Goal: Book appointment/travel/reservation

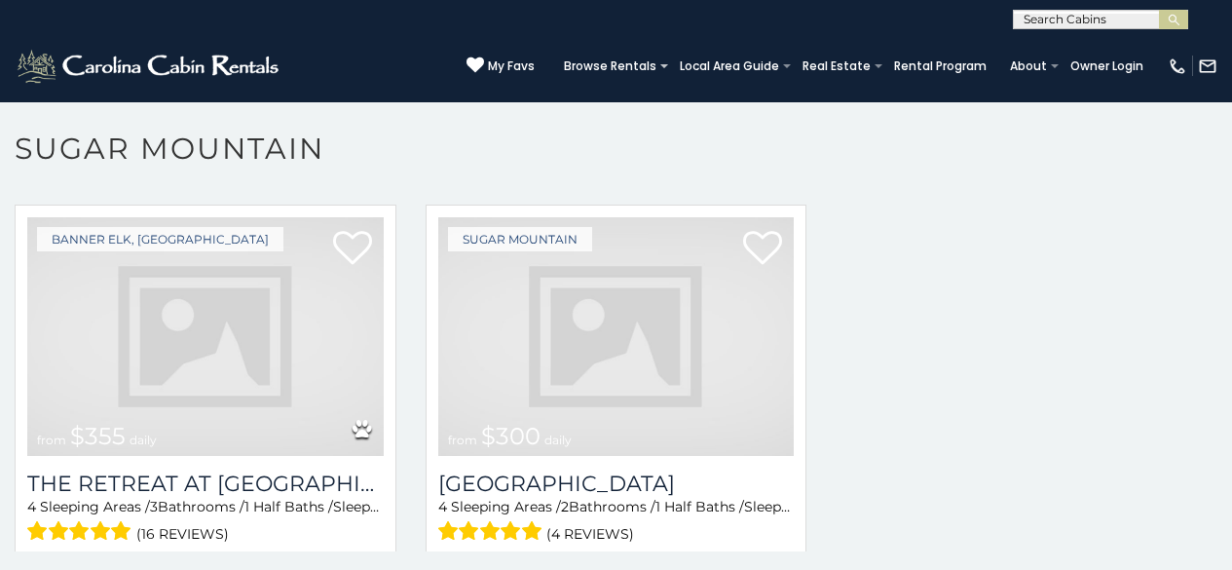
scroll to position [8, 0]
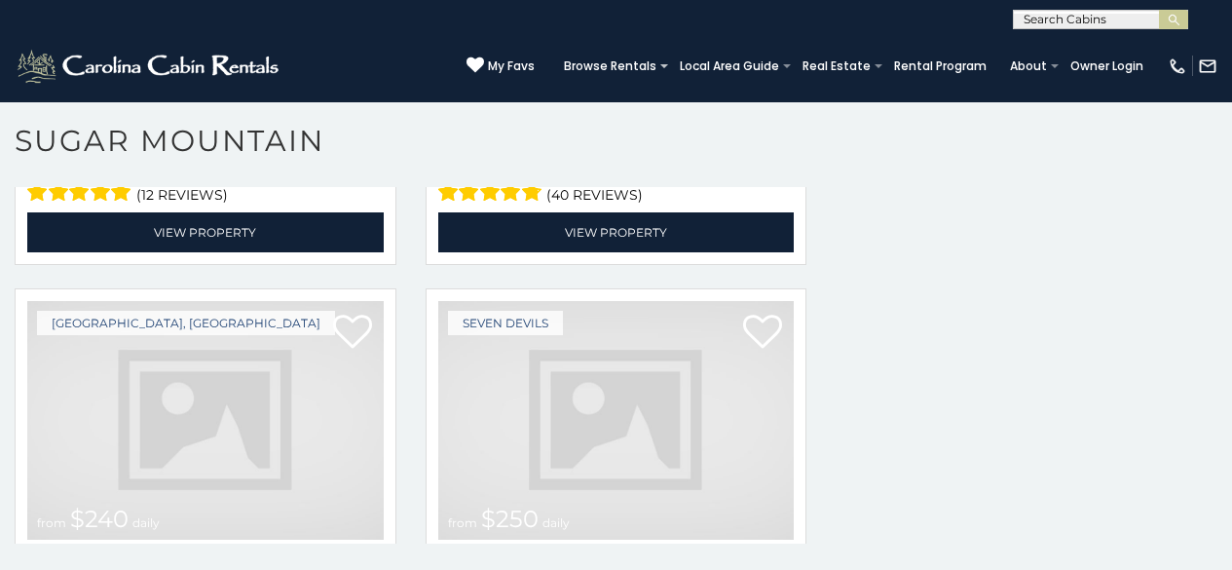
scroll to position [5410, 0]
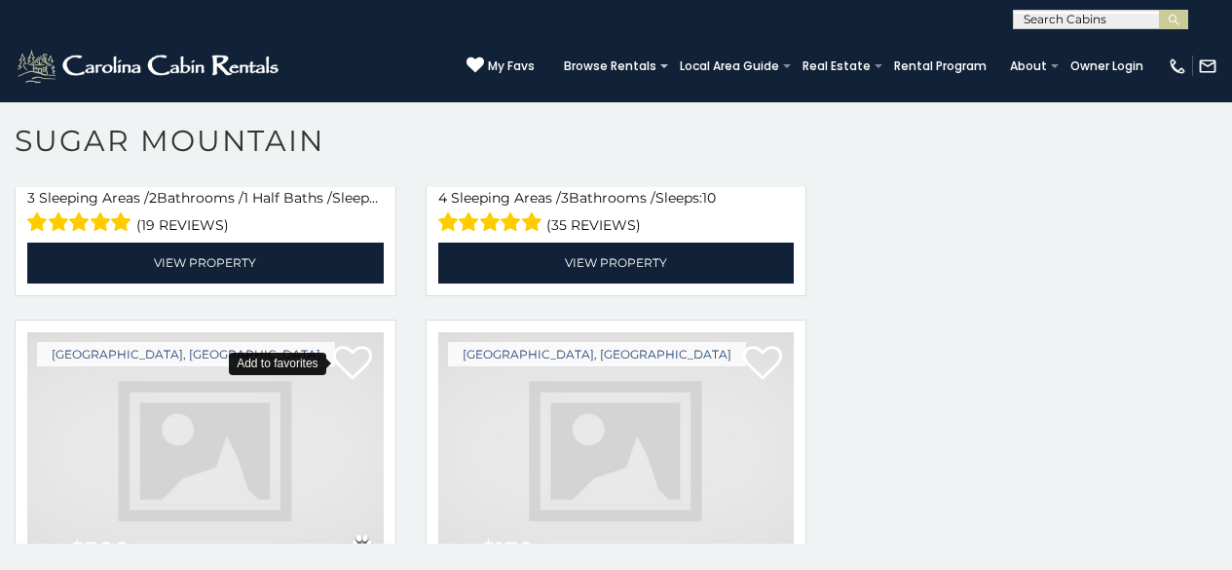
click at [339, 344] on icon at bounding box center [352, 363] width 39 height 39
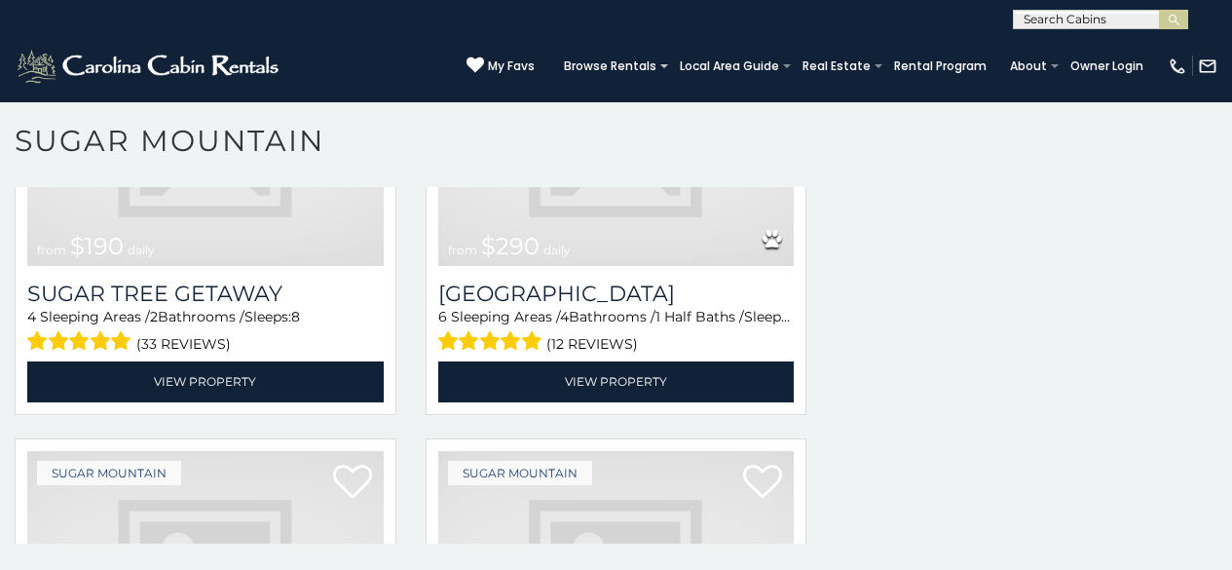
scroll to position [1723, 0]
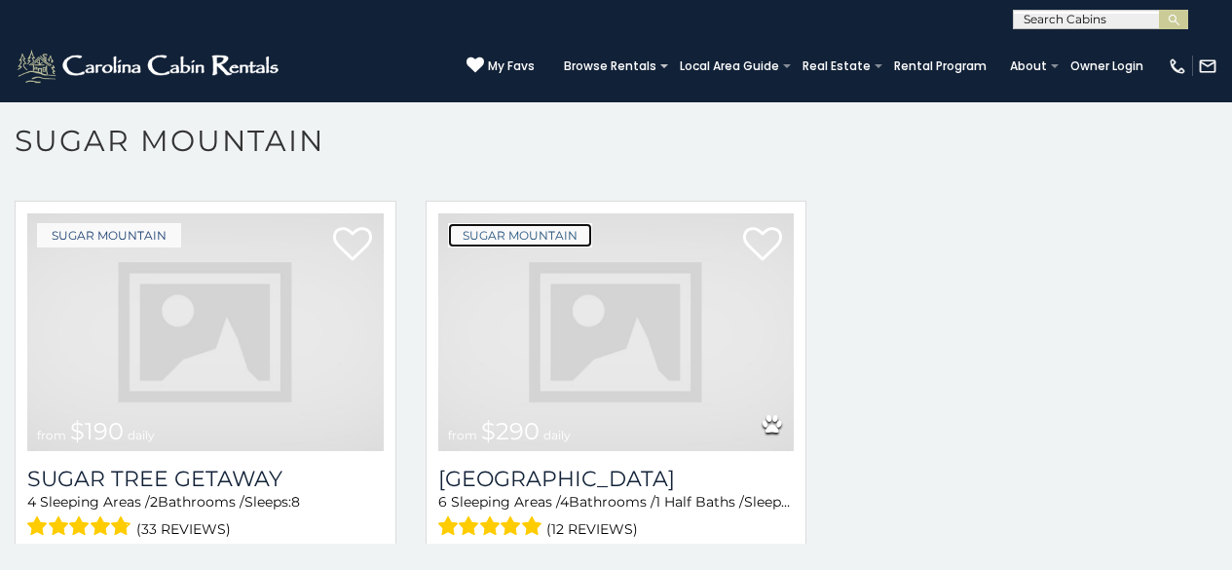
click at [556, 223] on link "Sugar Mountain" at bounding box center [520, 235] width 144 height 24
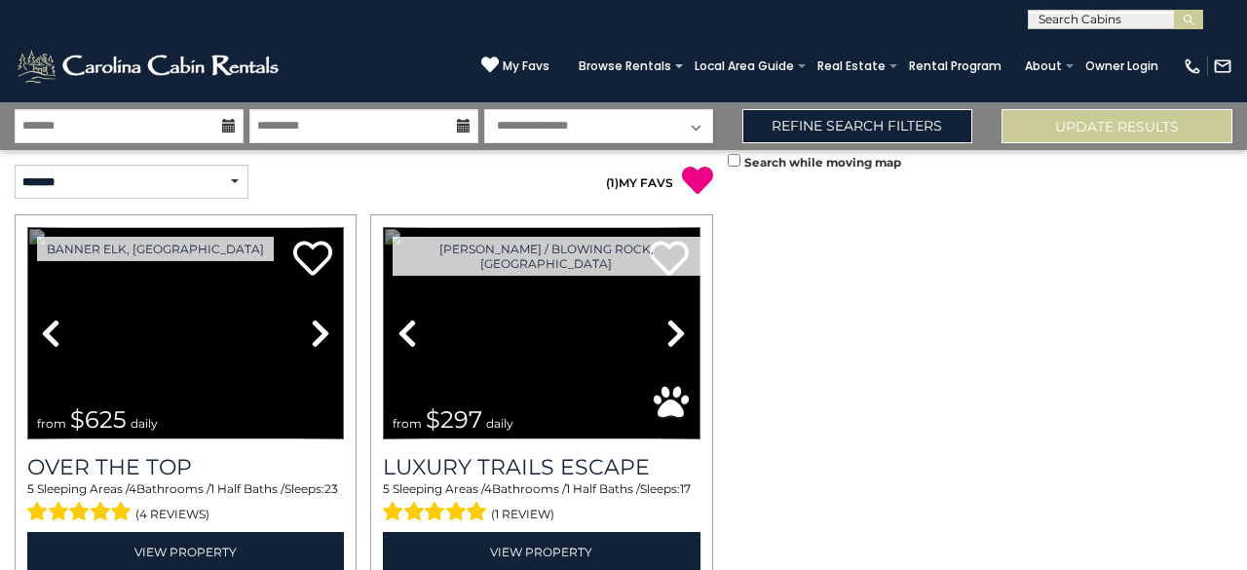
scroll to position [2891, 0]
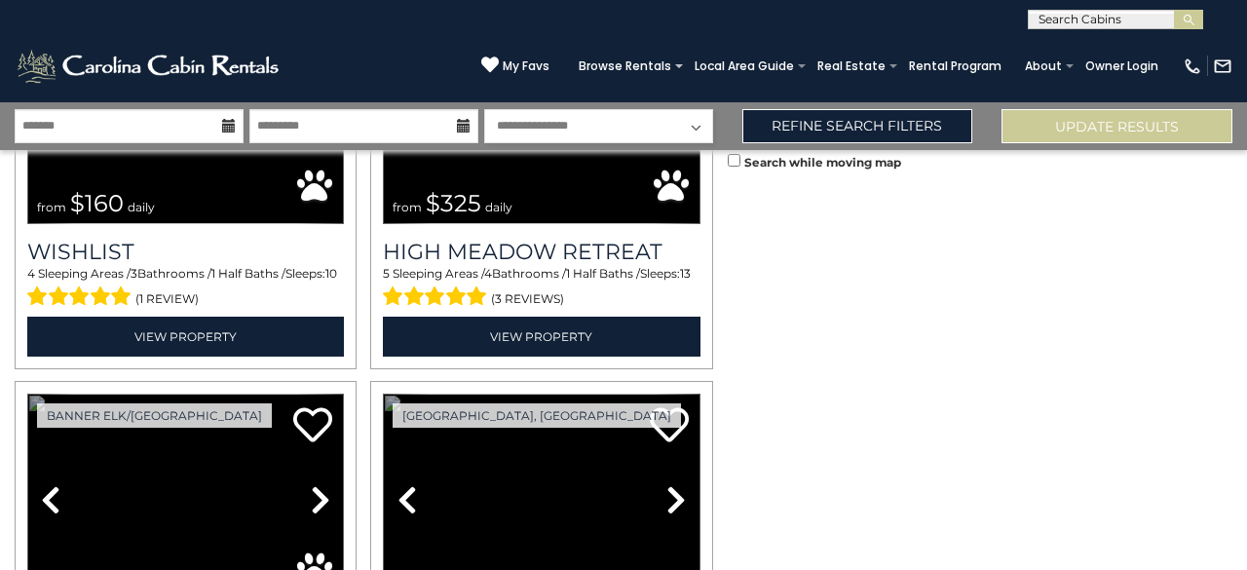
click at [383, 394] on link "Previous" at bounding box center [407, 500] width 48 height 212
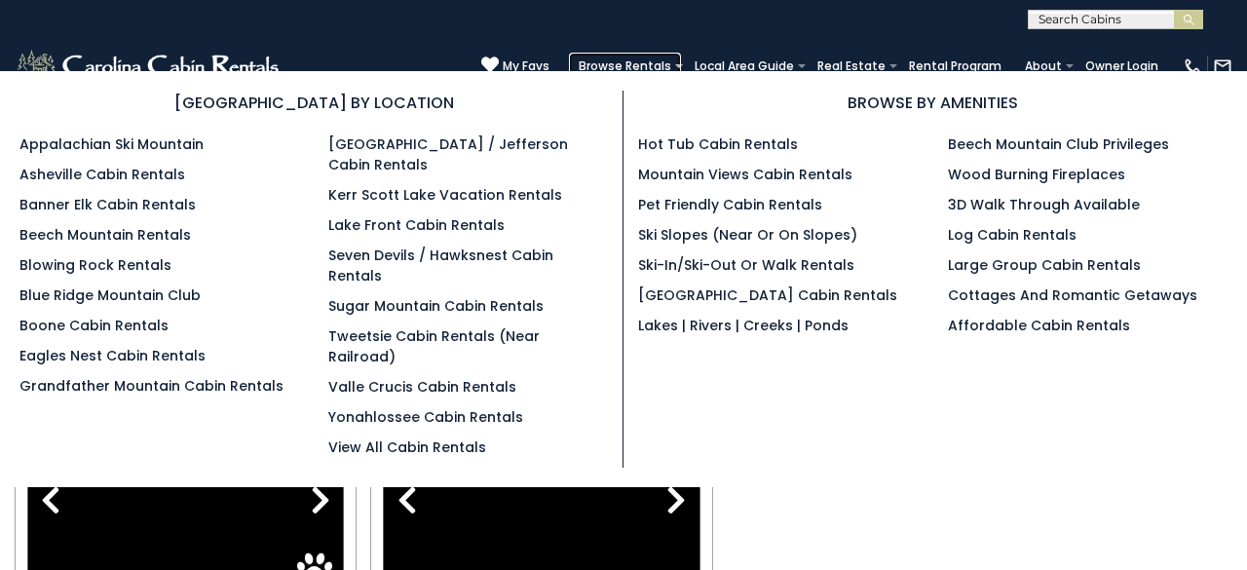
click at [681, 59] on link "Browse Rentals" at bounding box center [625, 66] width 112 height 27
